Goal: Transaction & Acquisition: Purchase product/service

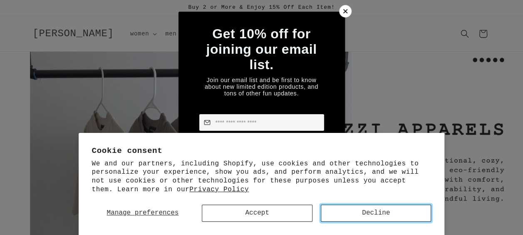
click at [400, 213] on button "Decline" at bounding box center [376, 212] width 111 height 17
click at [346, 6] on div at bounding box center [345, 11] width 13 height 13
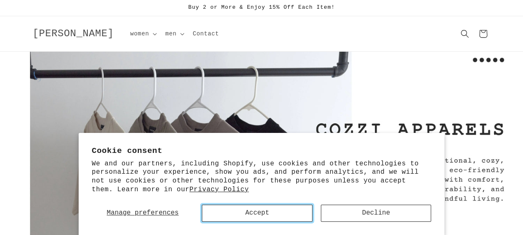
click at [274, 211] on button "Accept" at bounding box center [257, 212] width 111 height 17
click at [130, 31] on span "women" at bounding box center [139, 33] width 19 height 7
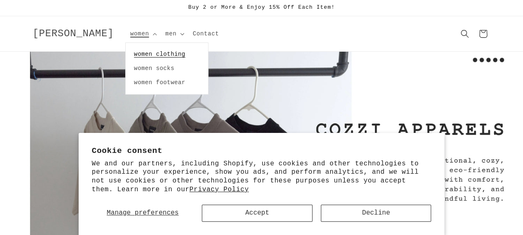
click at [146, 52] on link "women clothing" at bounding box center [167, 54] width 82 height 14
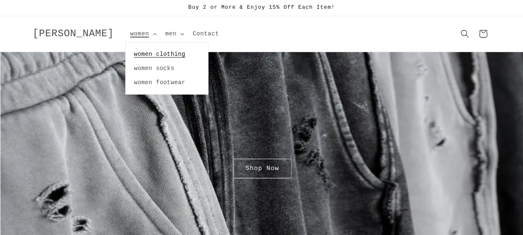
click at [129, 50] on link "women clothing" at bounding box center [167, 54] width 82 height 14
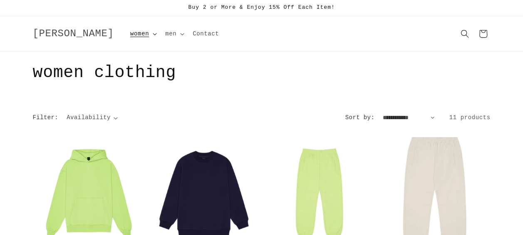
click at [153, 35] on icon at bounding box center [155, 34] width 4 height 2
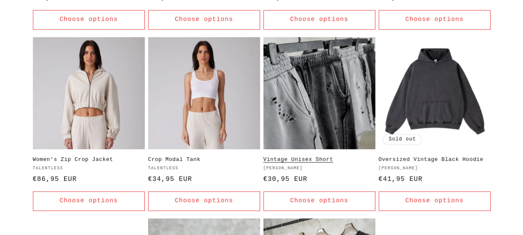
scroll to position [291, 0]
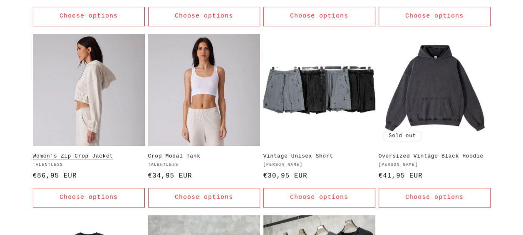
click at [90, 153] on link "Women's Zip Crop Jacket" at bounding box center [89, 156] width 112 height 7
